Goal: Task Accomplishment & Management: Use online tool/utility

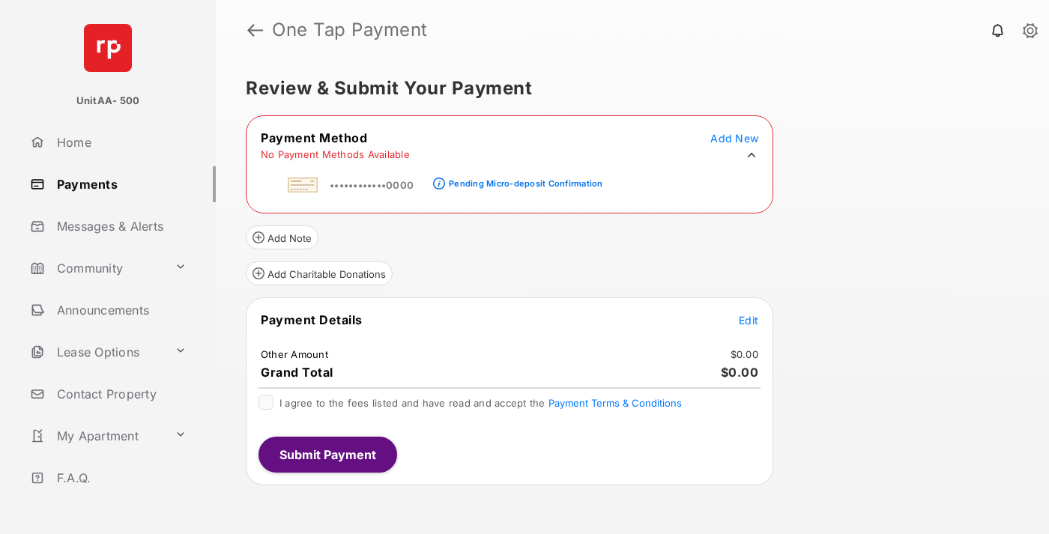
click at [523, 179] on div "Pending Micro-deposit Confirmation" at bounding box center [526, 183] width 154 height 10
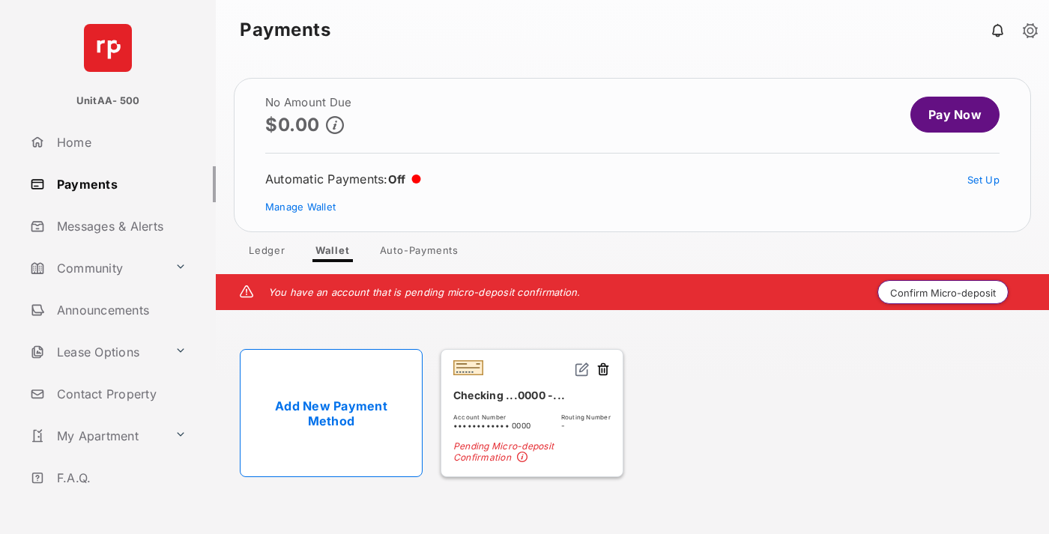
click at [943, 292] on button "Confirm Micro-deposit" at bounding box center [942, 292] width 131 height 24
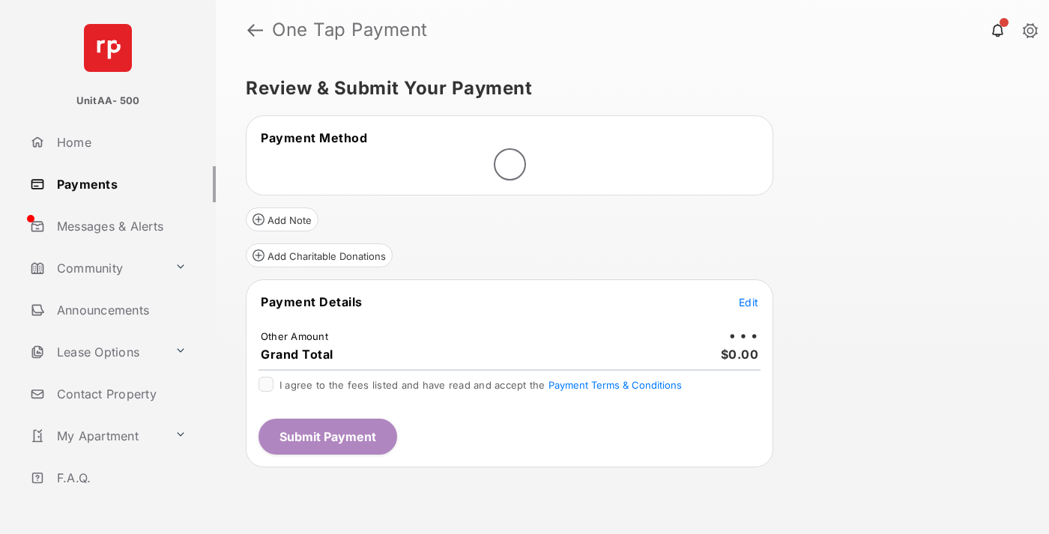
click at [748, 302] on span "Edit" at bounding box center [748, 302] width 19 height 13
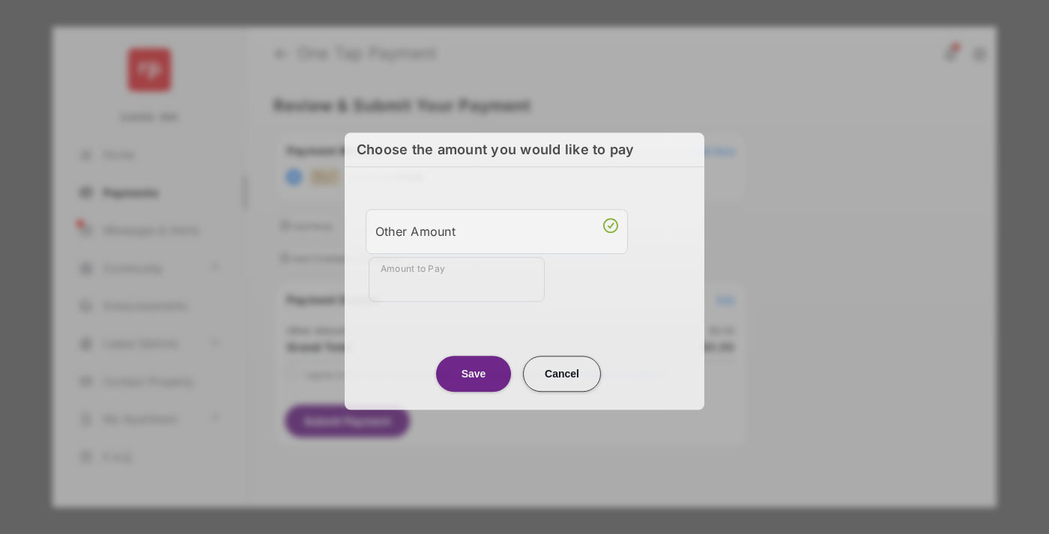
click at [497, 228] on div "Other Amount" at bounding box center [496, 231] width 243 height 25
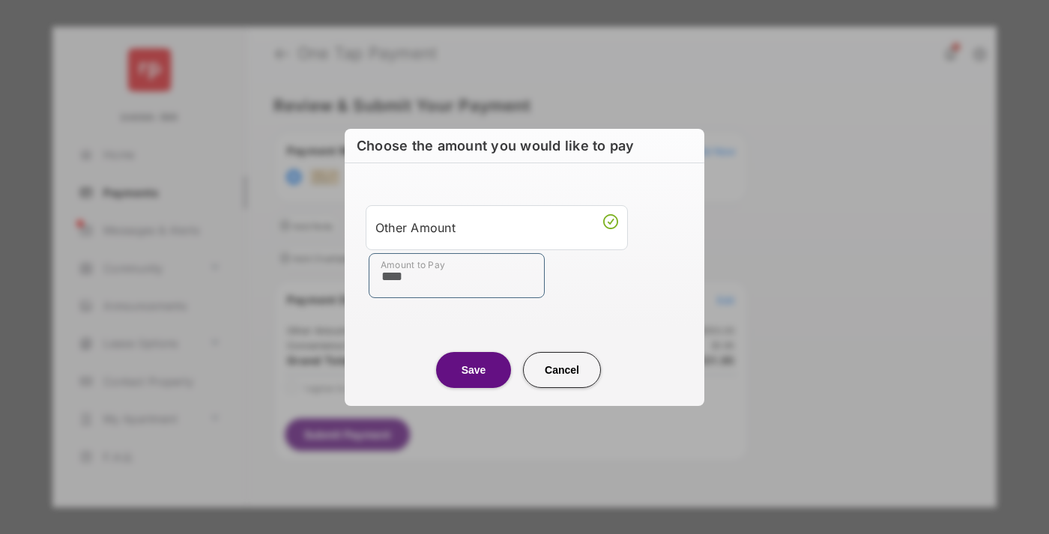
type input "****"
click at [474, 369] on button "Save" at bounding box center [473, 369] width 75 height 36
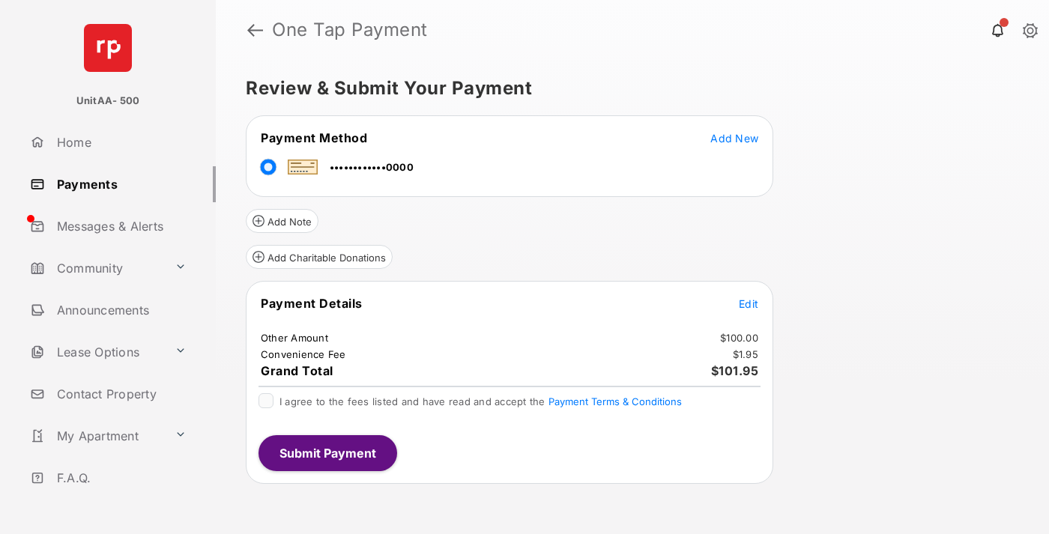
click at [748, 303] on span "Edit" at bounding box center [748, 303] width 19 height 13
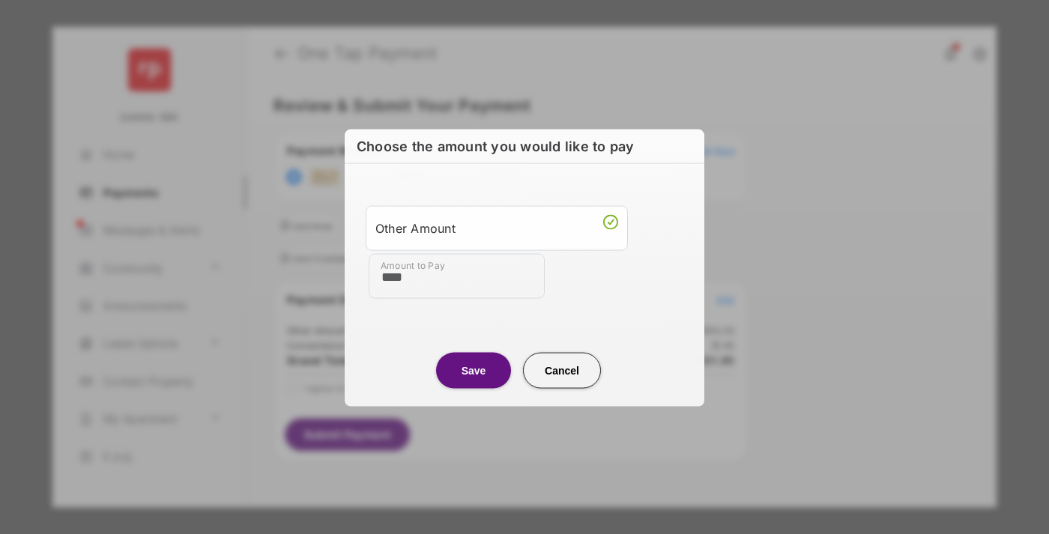
click at [474, 369] on button "Save" at bounding box center [473, 370] width 75 height 36
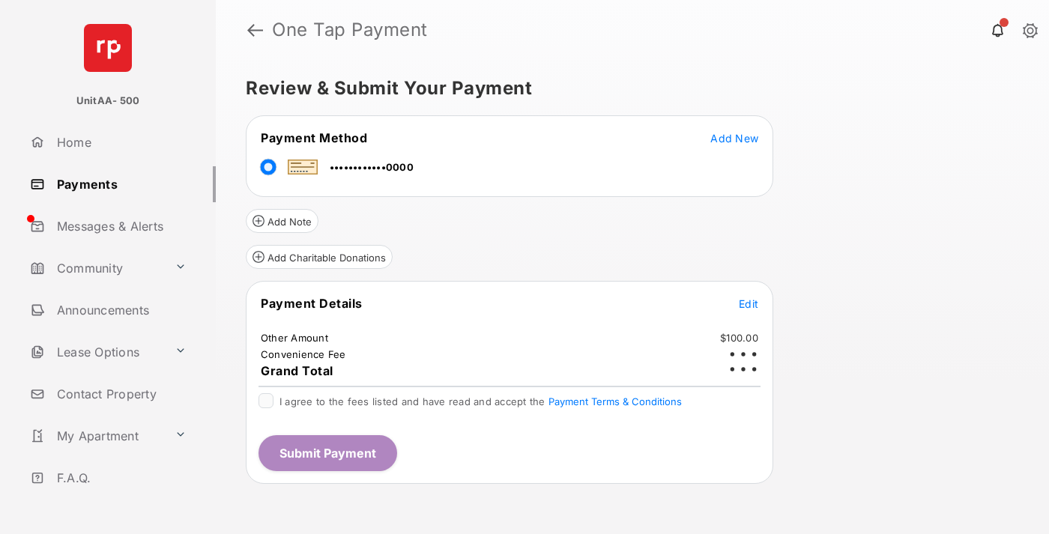
click at [327, 453] on button "Submit Payment" at bounding box center [327, 453] width 139 height 36
